Goal: Task Accomplishment & Management: Use online tool/utility

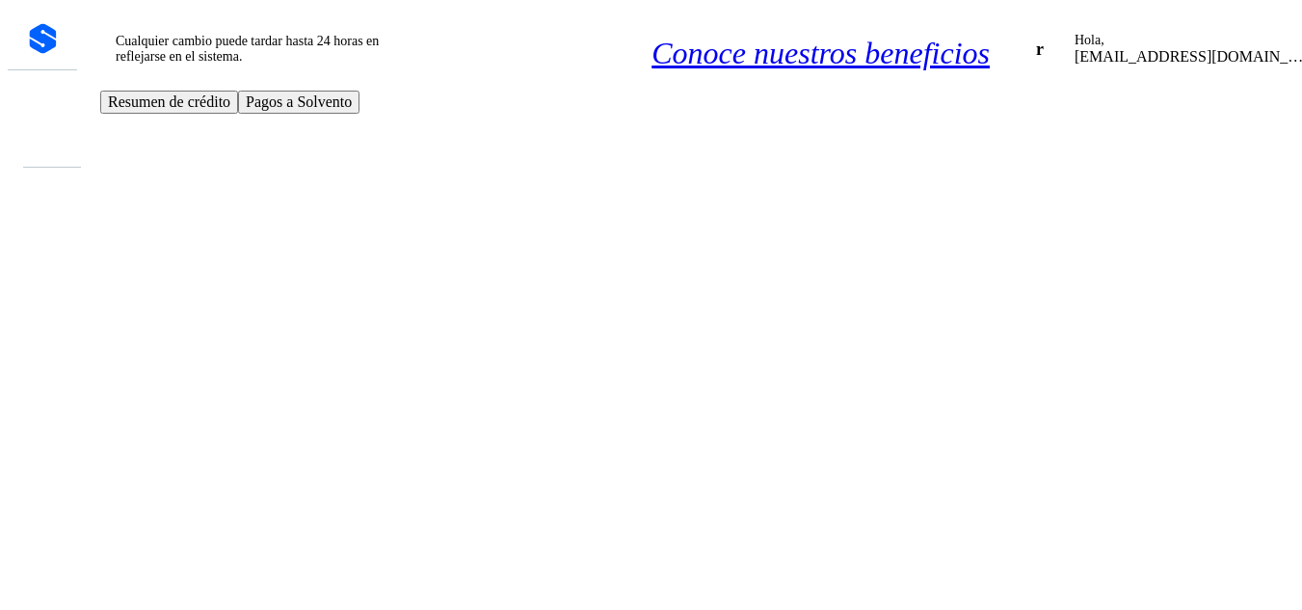
click at [41, 107] on icon at bounding box center [41, 107] width 0 height 0
click at [41, 130] on icon at bounding box center [41, 130] width 0 height 0
click at [41, 107] on icon at bounding box center [41, 107] width 0 height 0
click at [41, 130] on icon at bounding box center [41, 130] width 0 height 0
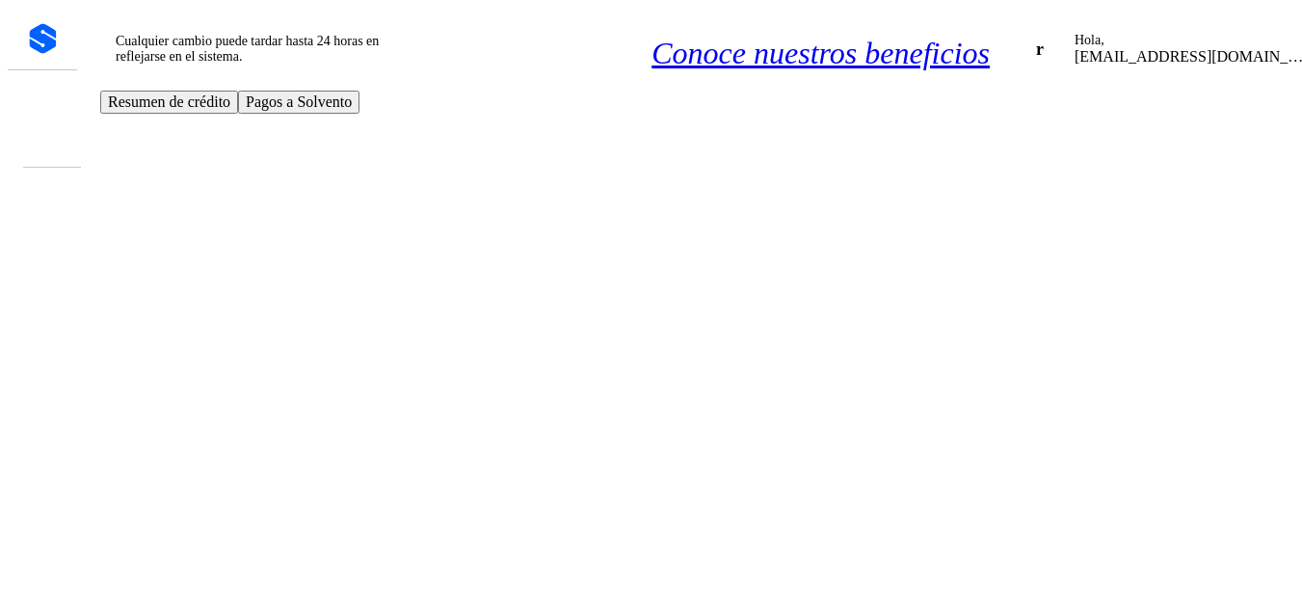
click at [41, 107] on icon at bounding box center [41, 107] width 0 height 0
click at [41, 130] on icon at bounding box center [41, 130] width 0 height 0
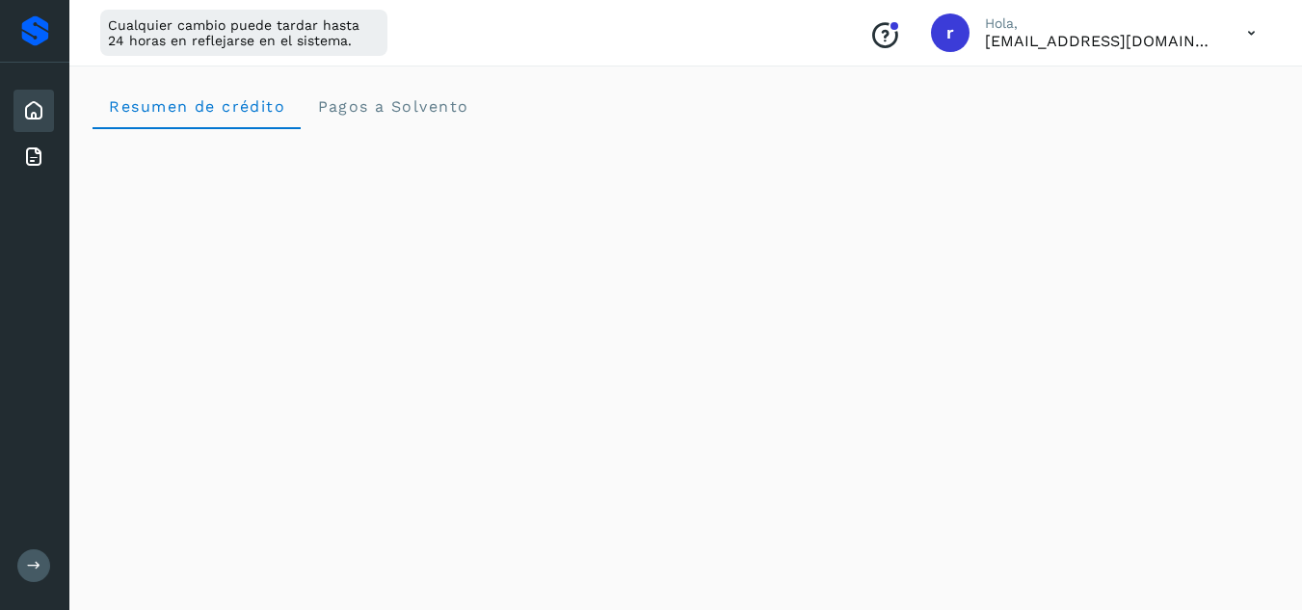
scroll to position [471, 0]
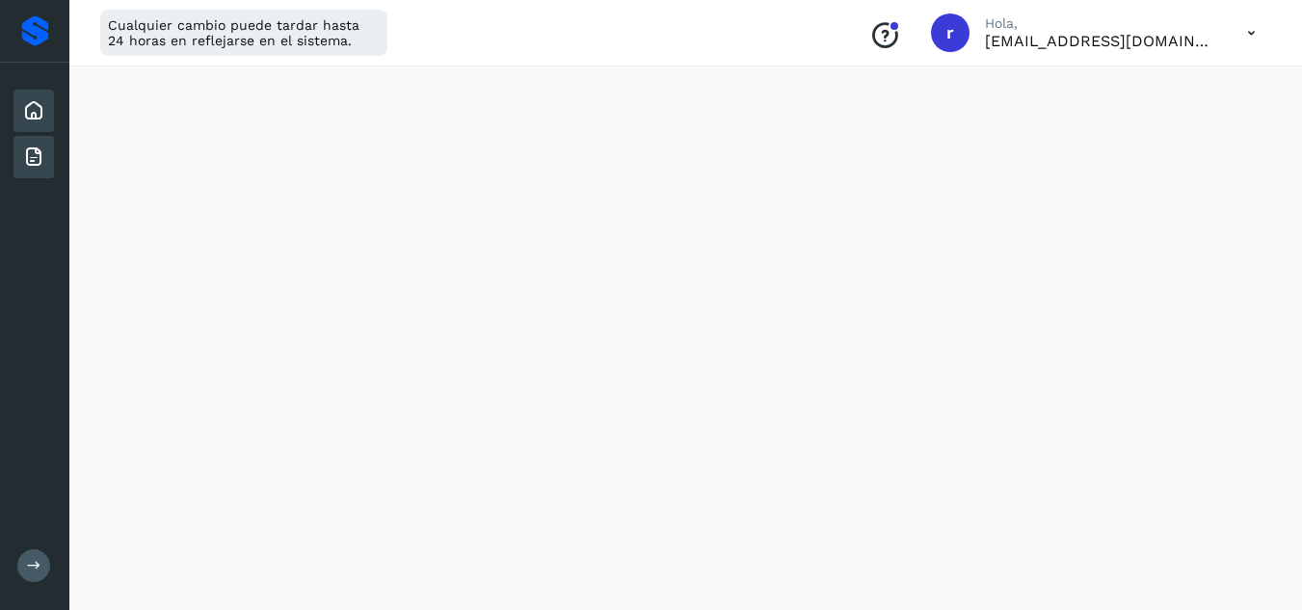
click at [33, 142] on div "Facturas" at bounding box center [33, 157] width 40 height 42
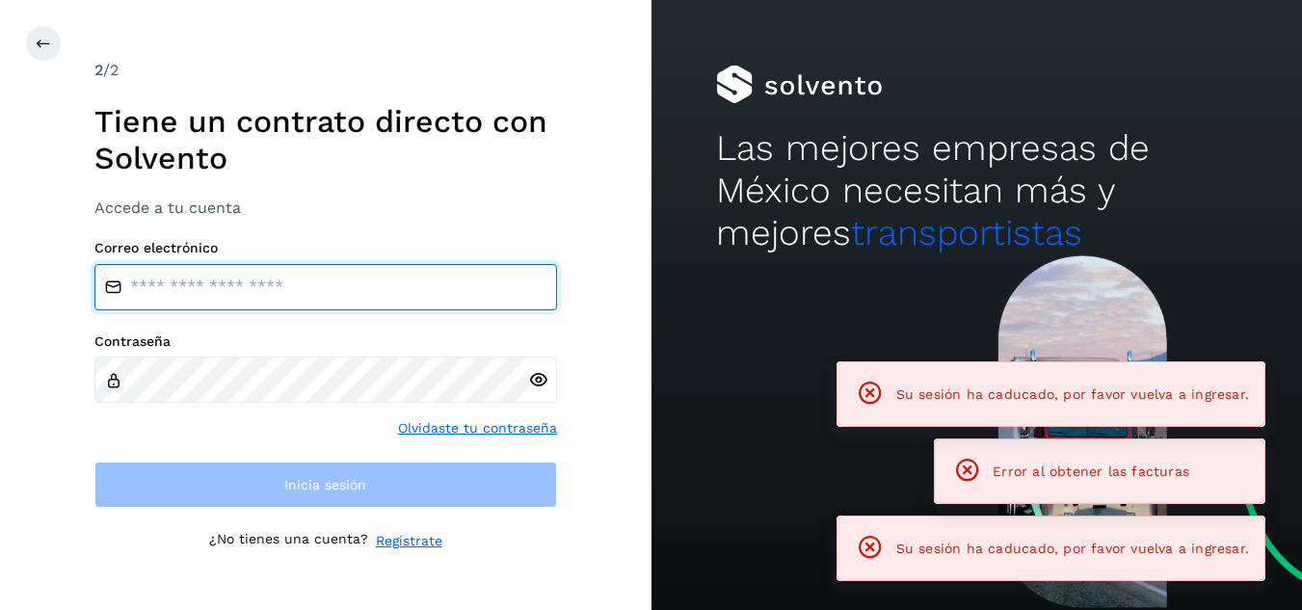
type input "**********"
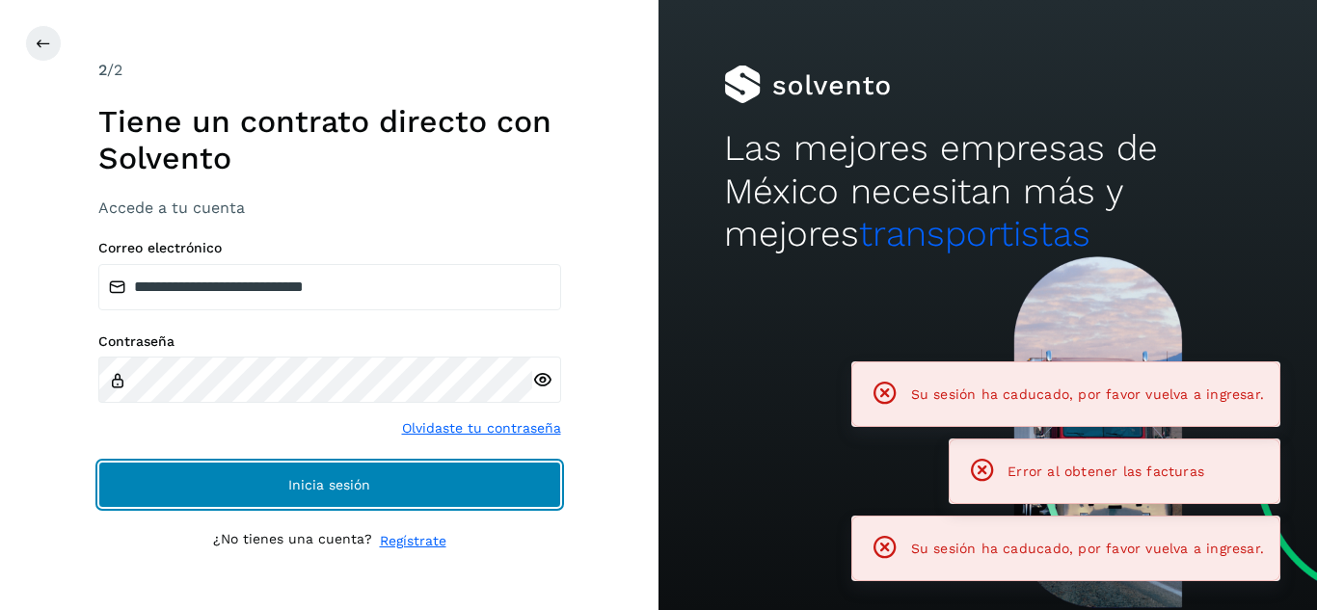
click at [260, 486] on button "Inicia sesión" at bounding box center [329, 485] width 463 height 46
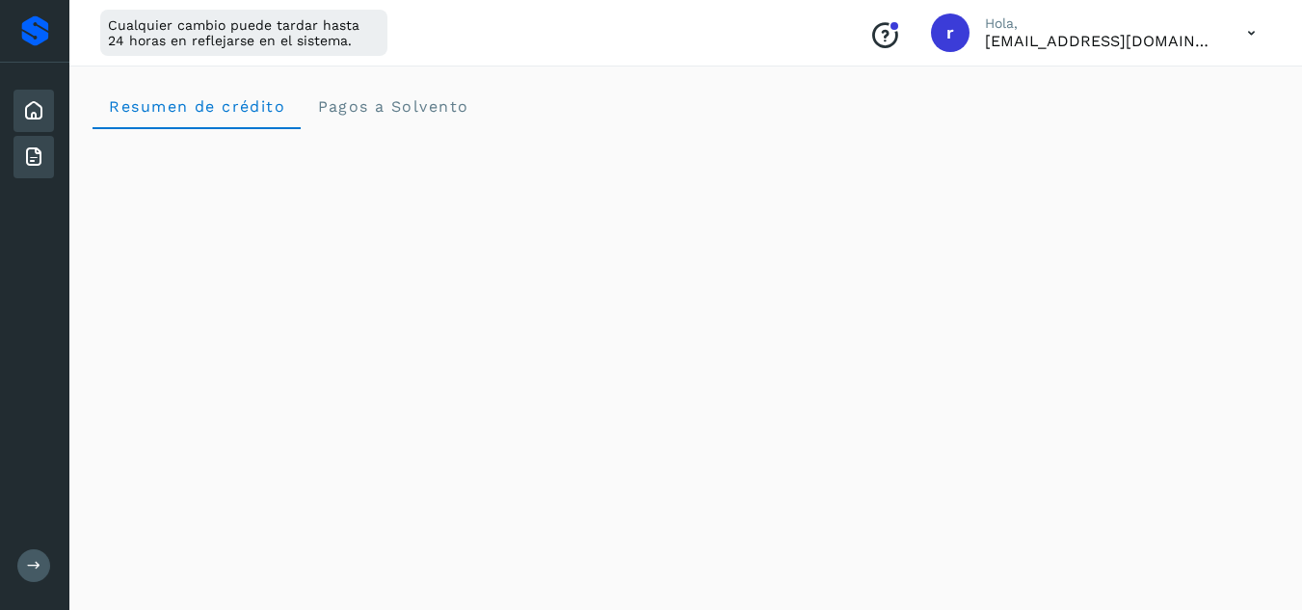
click at [39, 153] on icon at bounding box center [33, 157] width 23 height 23
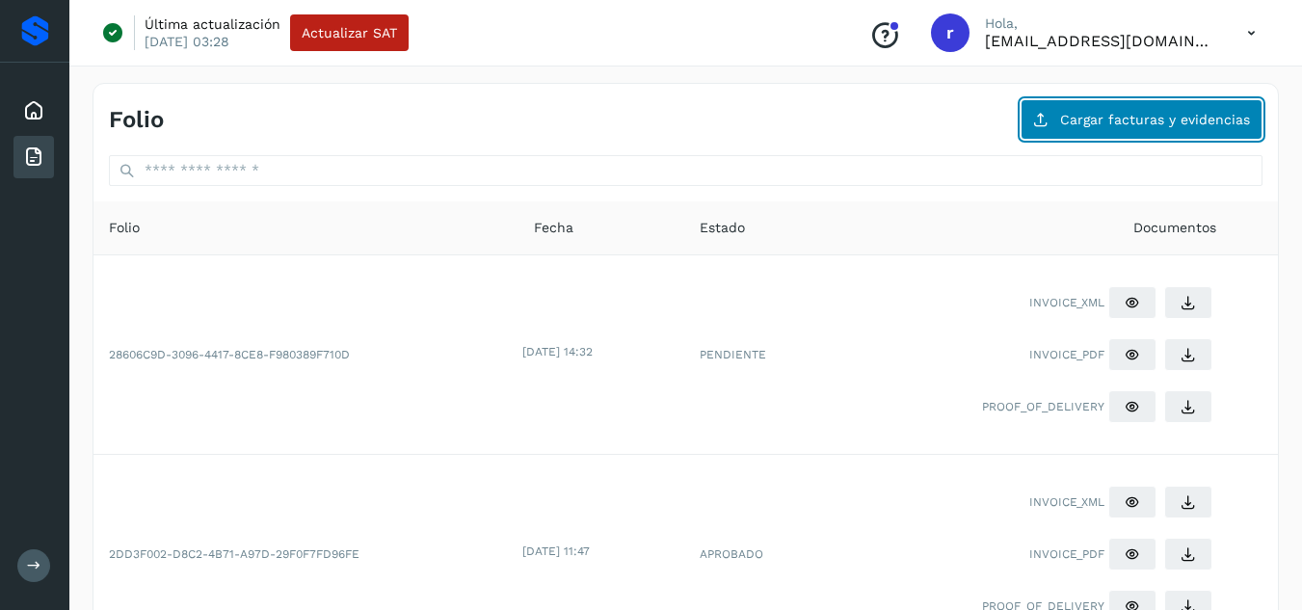
click at [1106, 121] on span "Cargar facturas y evidencias" at bounding box center [1155, 119] width 190 height 13
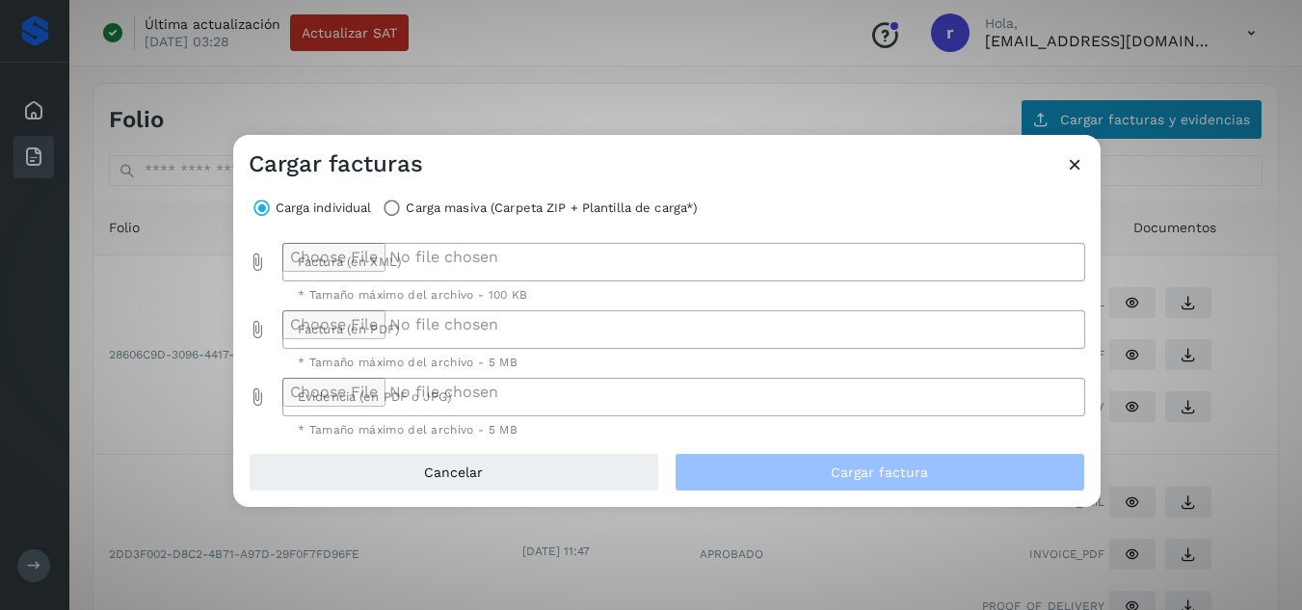
click at [1106, 121] on div "Cargar facturas Carga individual Carga masiva (Carpeta ZIP + Plantilla de carga…" at bounding box center [651, 305] width 1302 height 610
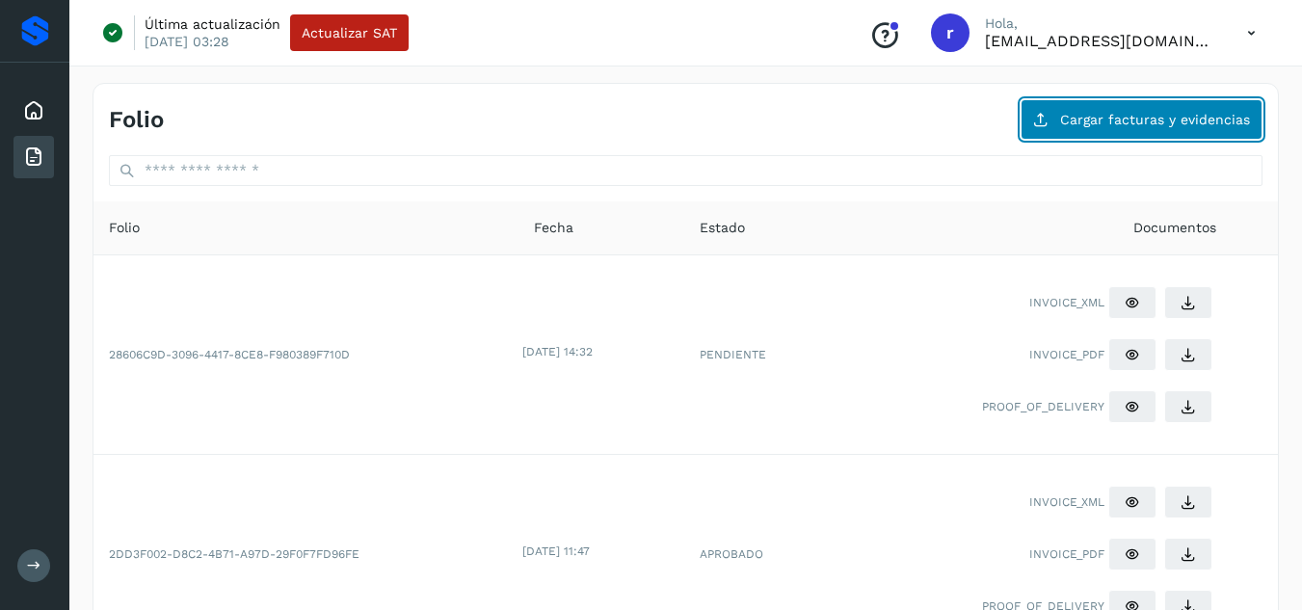
click at [1106, 121] on span "Cargar facturas y evidencias" at bounding box center [1155, 119] width 190 height 13
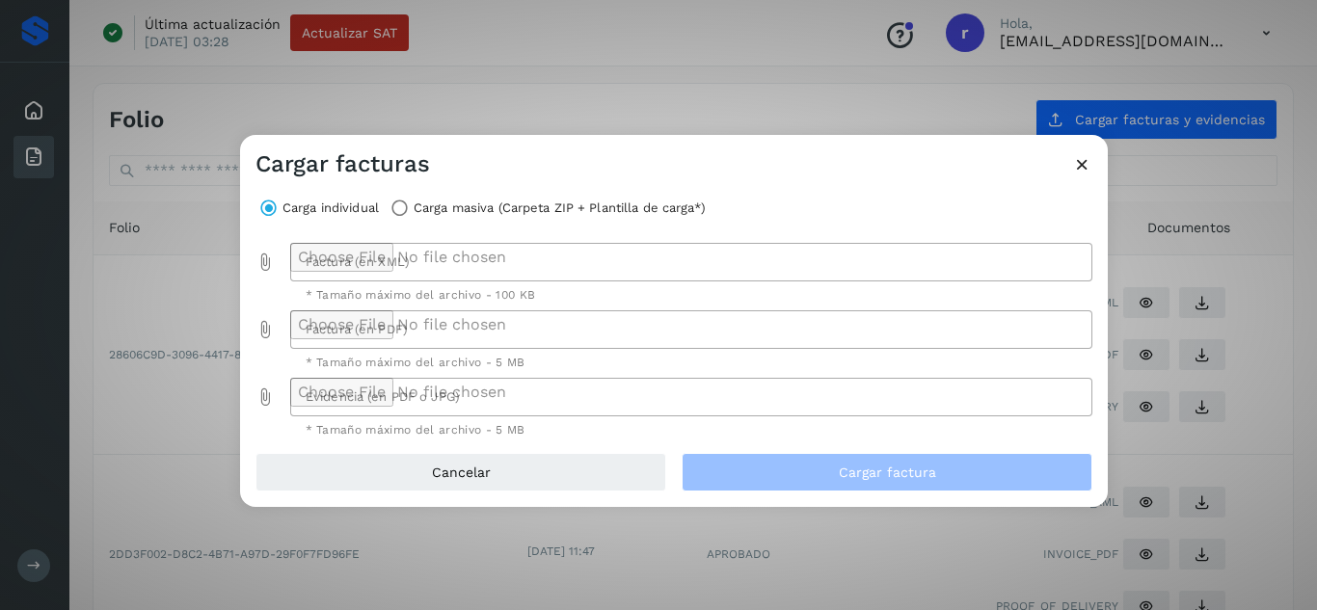
click at [336, 260] on div at bounding box center [685, 262] width 791 height 39
type input "**********"
click at [369, 318] on div at bounding box center [685, 329] width 791 height 39
type input "**********"
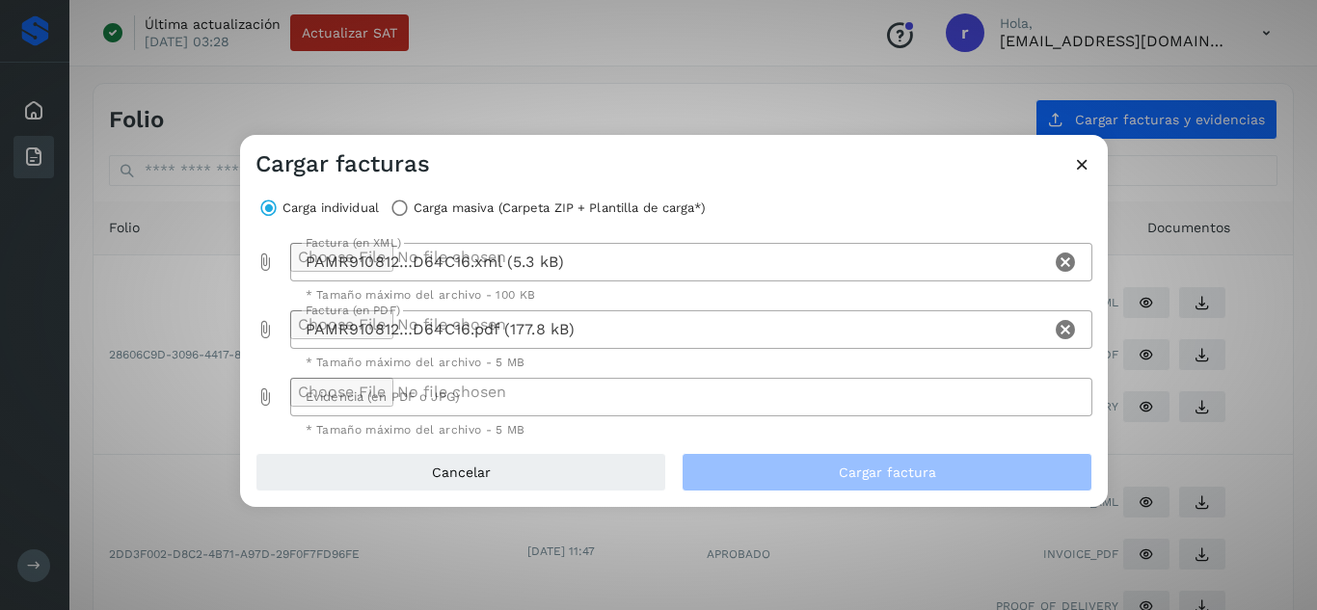
click at [335, 394] on div at bounding box center [685, 397] width 791 height 39
type input "**********"
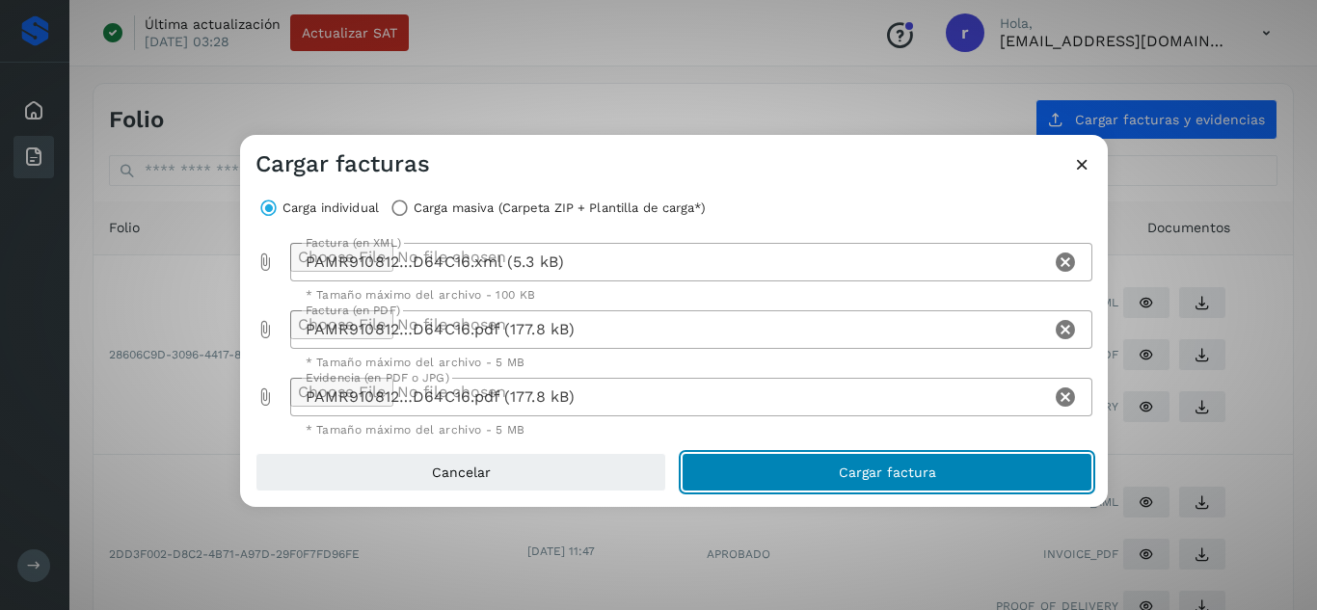
click at [806, 466] on button "Cargar factura" at bounding box center [887, 472] width 411 height 39
